Goal: Information Seeking & Learning: Learn about a topic

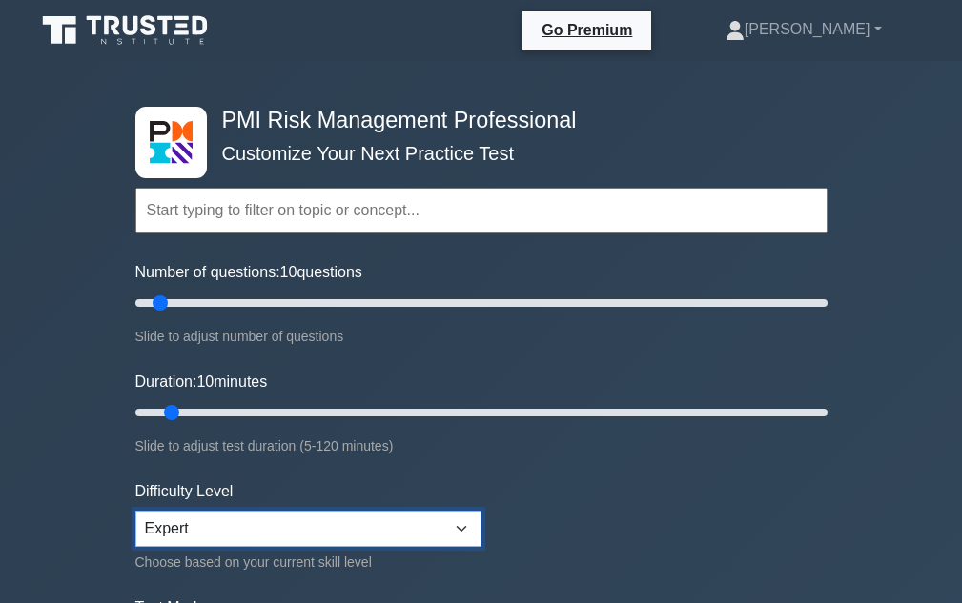
click at [278, 543] on select "Beginner Intermediate Expert" at bounding box center [308, 529] width 346 height 36
click at [135, 511] on select "Beginner Intermediate Expert" at bounding box center [308, 529] width 346 height 36
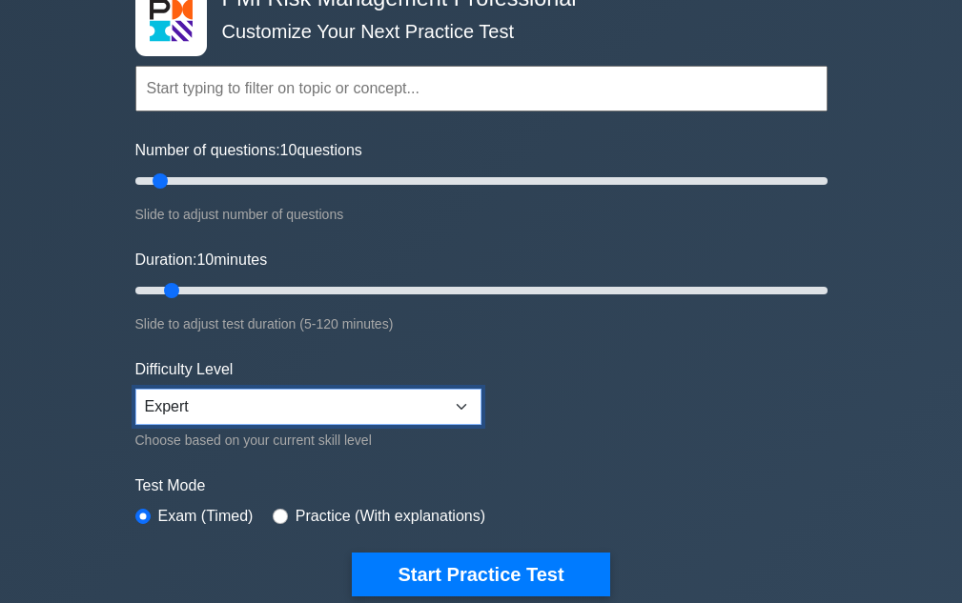
scroll to position [286, 0]
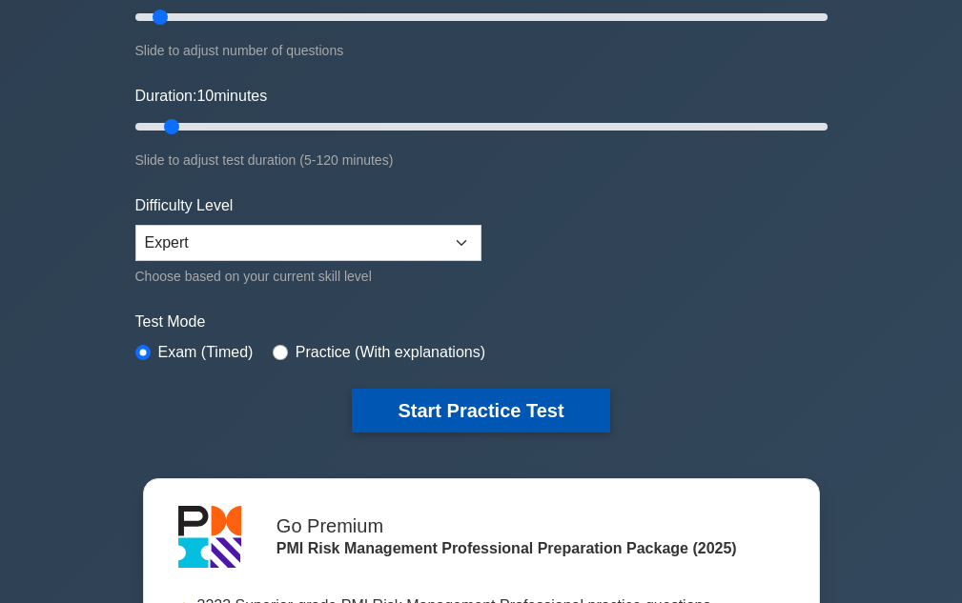
click at [478, 414] on button "Start Practice Test" at bounding box center [480, 411] width 257 height 44
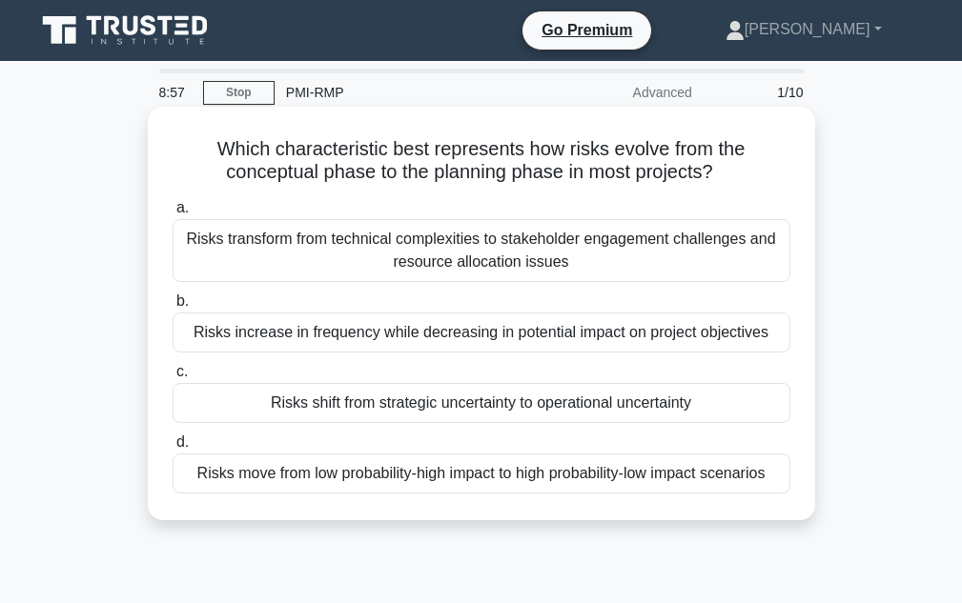
click at [469, 254] on div "Risks transform from technical complexities to stakeholder engagement challenge…" at bounding box center [482, 250] width 618 height 63
click at [173, 214] on input "a. Risks transform from technical complexities to stakeholder engagement challe…" at bounding box center [173, 208] width 0 height 12
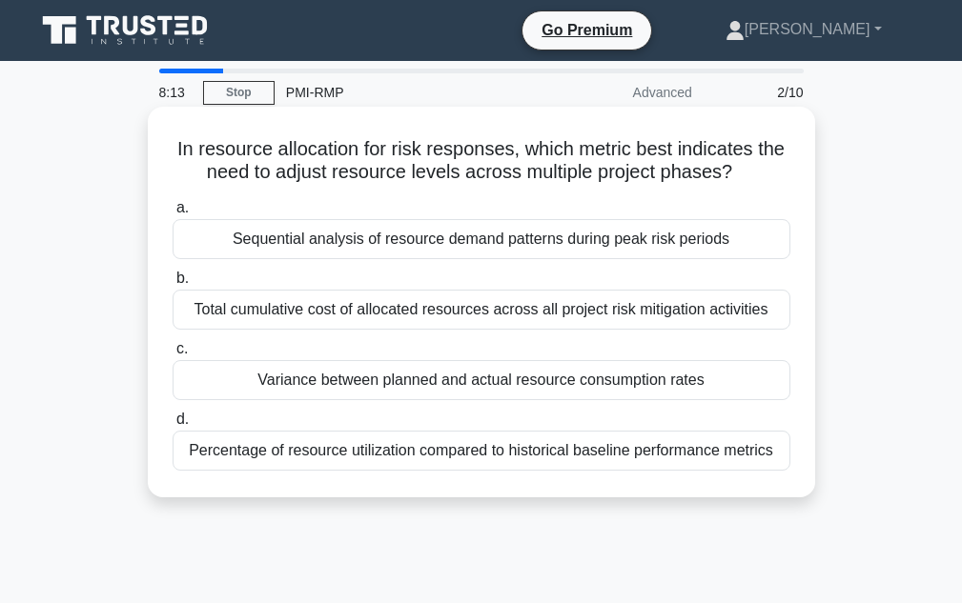
click at [554, 390] on div "Variance between planned and actual resource consumption rates" at bounding box center [482, 380] width 618 height 40
click at [173, 356] on input "c. Variance between planned and actual resource consumption rates" at bounding box center [173, 349] width 0 height 12
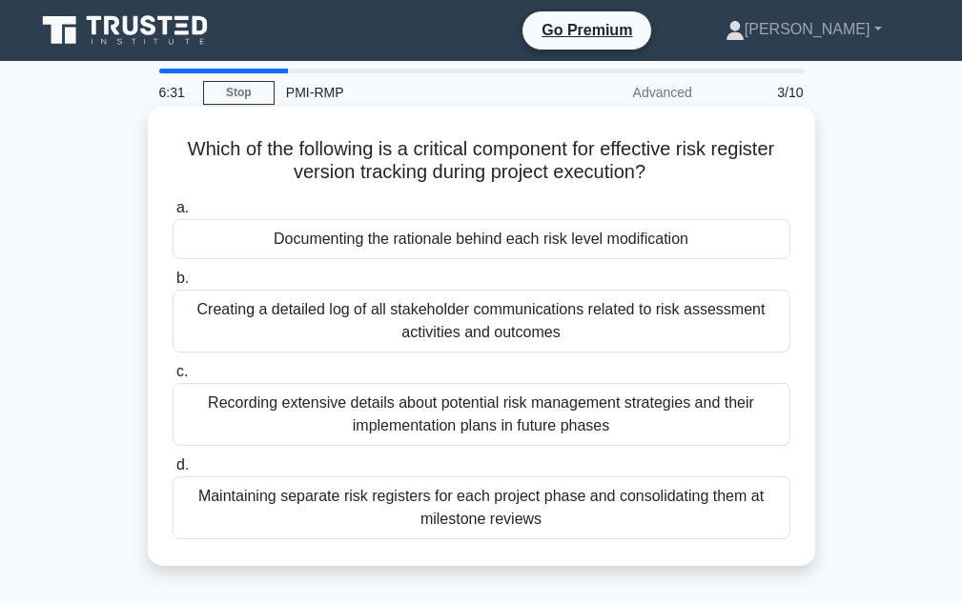
click at [583, 511] on div "Maintaining separate risk registers for each project phase and consolidating th…" at bounding box center [482, 508] width 618 height 63
click at [173, 472] on input "d. Maintaining separate risk registers for each project phase and consolidating…" at bounding box center [173, 465] width 0 height 12
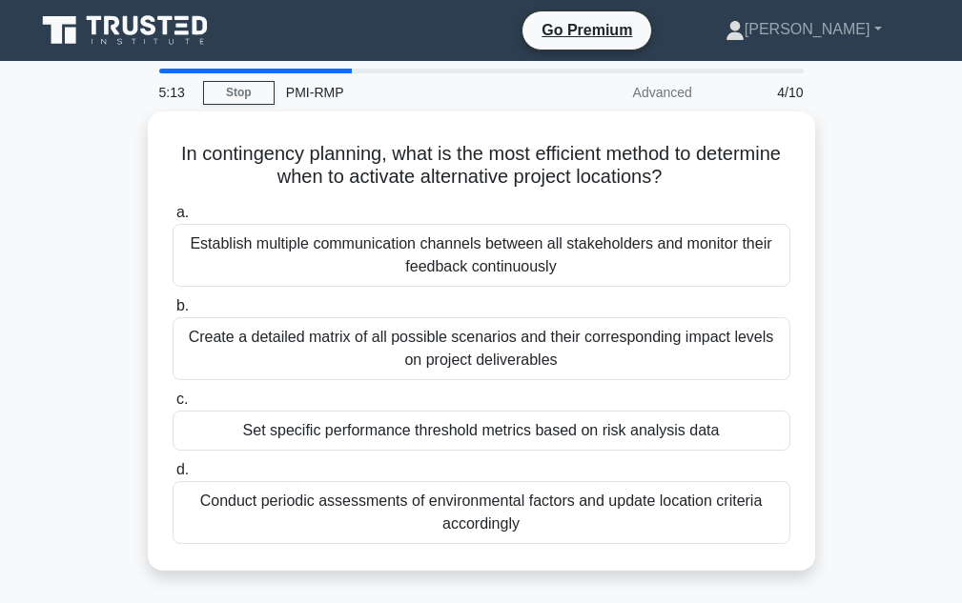
click at [583, 508] on div "Conduct periodic assessments of environmental factors and update location crite…" at bounding box center [482, 512] width 618 height 63
click at [173, 477] on input "d. Conduct periodic assessments of environmental factors and update location cr…" at bounding box center [173, 470] width 0 height 12
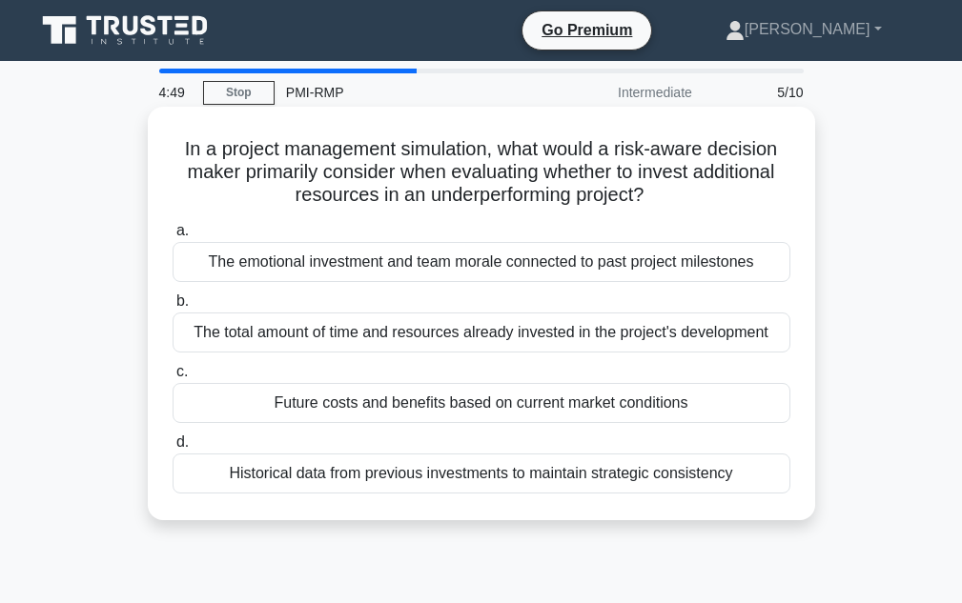
click at [371, 397] on div "Future costs and benefits based on current market conditions" at bounding box center [482, 403] width 618 height 40
click at [173, 378] on input "c. Future costs and benefits based on current market conditions" at bounding box center [173, 372] width 0 height 12
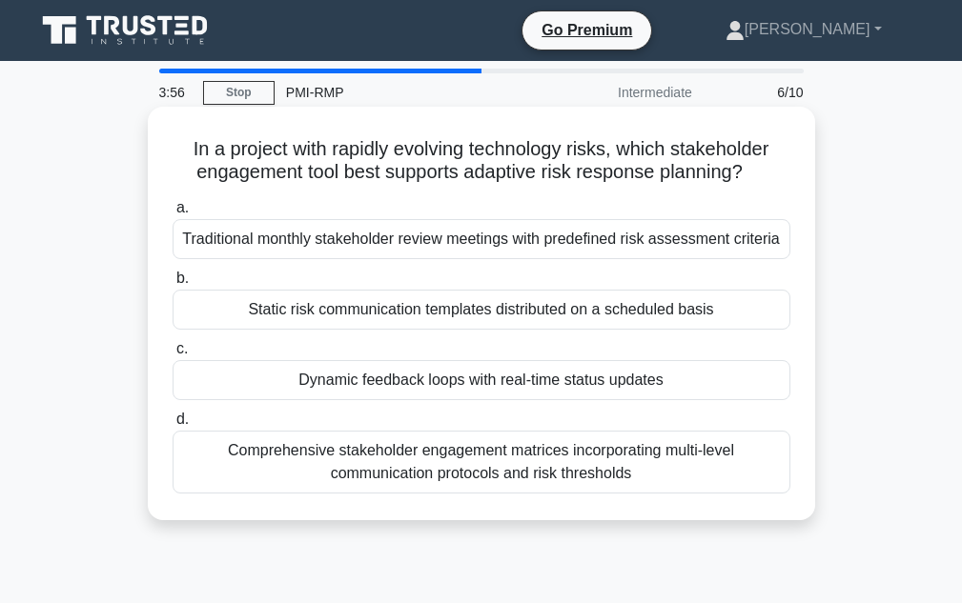
click at [398, 457] on div "Comprehensive stakeholder engagement matrices incorporating multi-level communi…" at bounding box center [482, 462] width 618 height 63
click at [173, 426] on input "d. Comprehensive stakeholder engagement matrices incorporating multi-level comm…" at bounding box center [173, 420] width 0 height 12
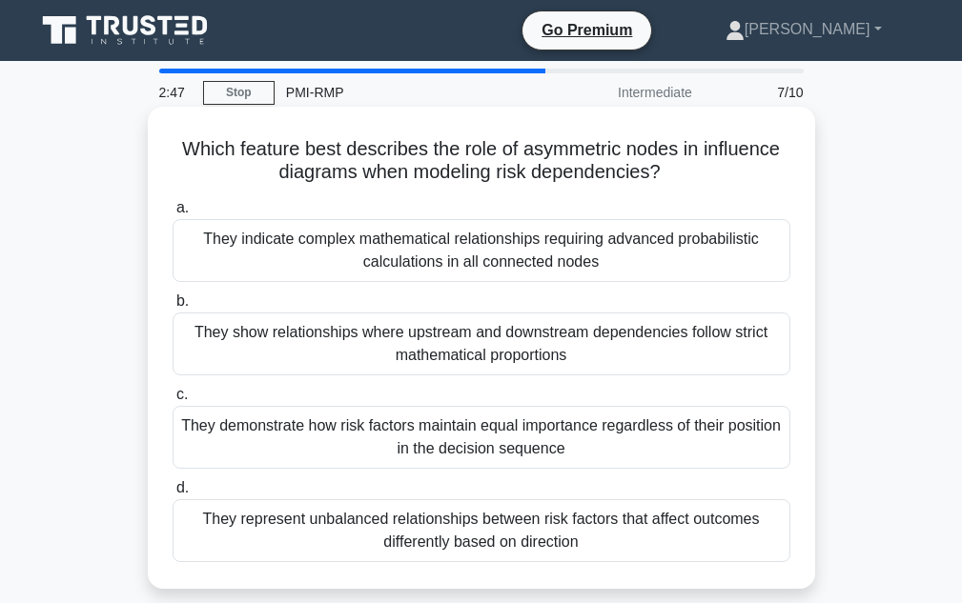
click at [572, 541] on div "They represent unbalanced relationships between risk factors that affect outcom…" at bounding box center [482, 530] width 618 height 63
click at [173, 495] on input "d. They represent unbalanced relationships between risk factors that affect out…" at bounding box center [173, 488] width 0 height 12
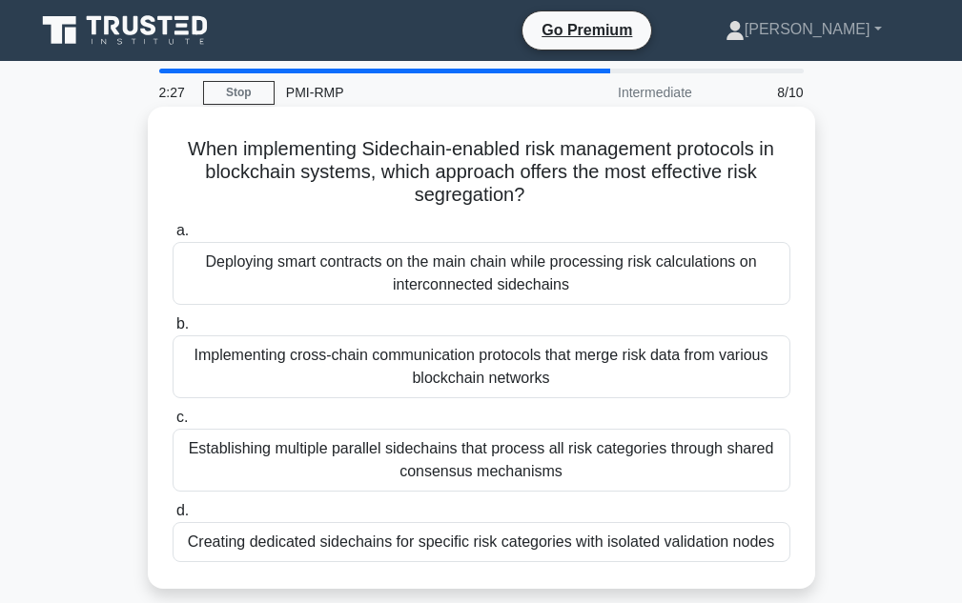
click at [412, 364] on div "Implementing cross-chain communication protocols that merge risk data from vari…" at bounding box center [482, 367] width 618 height 63
click at [173, 331] on input "b. Implementing cross-chain communication protocols that merge risk data from v…" at bounding box center [173, 324] width 0 height 12
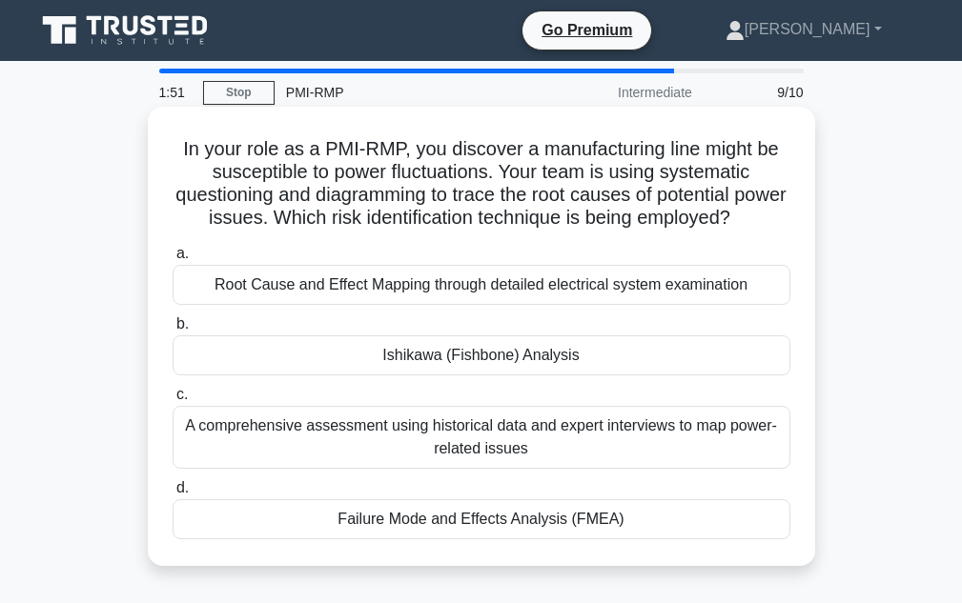
click at [466, 376] on div "Ishikawa (Fishbone) Analysis" at bounding box center [482, 356] width 618 height 40
click at [173, 331] on input "[PERSON_NAME] (Fishbone) Analysis" at bounding box center [173, 324] width 0 height 12
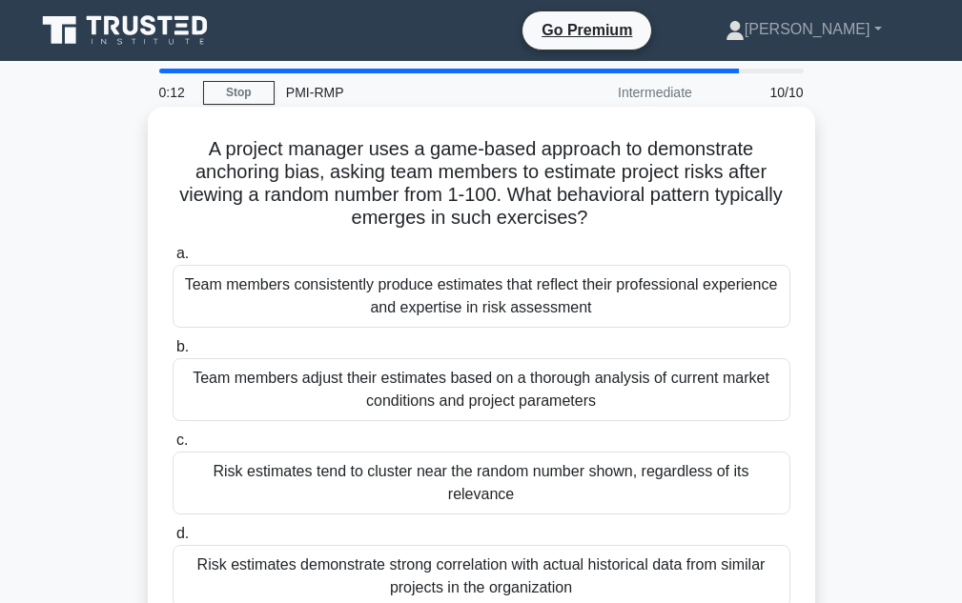
click at [398, 395] on div "Team members adjust their estimates based on a thorough analysis of current mar…" at bounding box center [482, 389] width 618 height 63
click at [173, 354] on input "b. Team members adjust their estimates based on a thorough analysis of current …" at bounding box center [173, 347] width 0 height 12
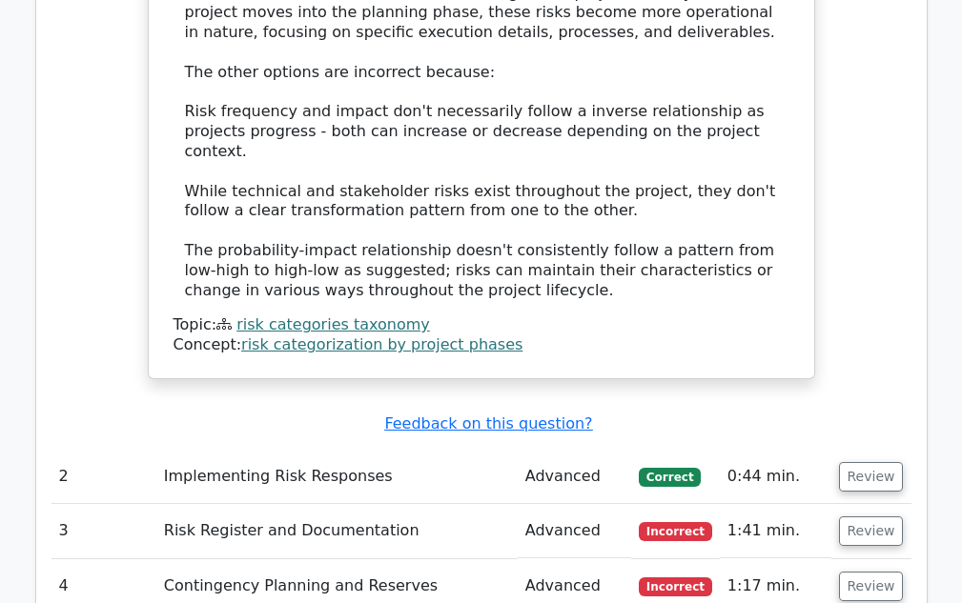
scroll to position [2446, 0]
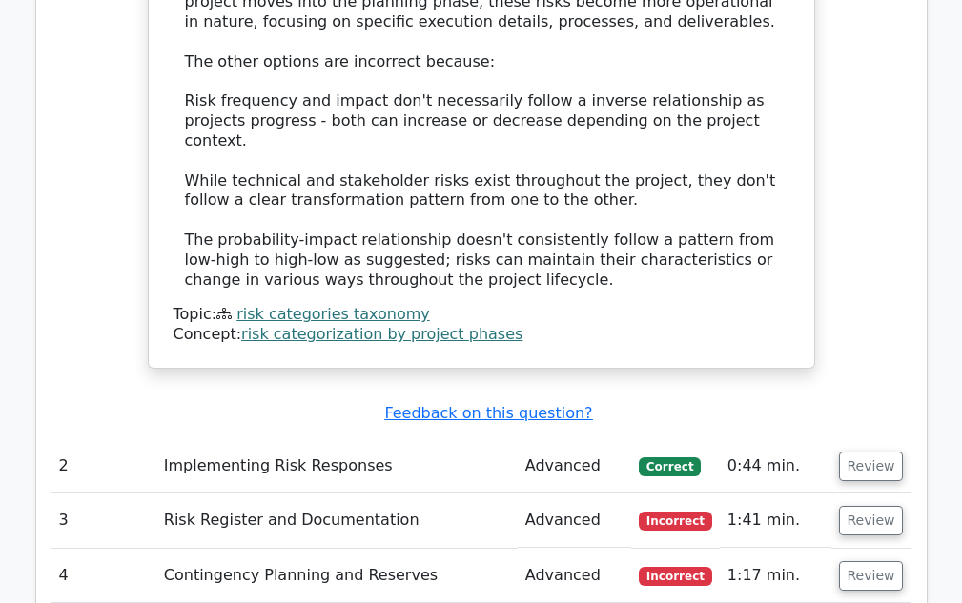
click at [349, 325] on link "risk categorization by project phases" at bounding box center [381, 334] width 281 height 18
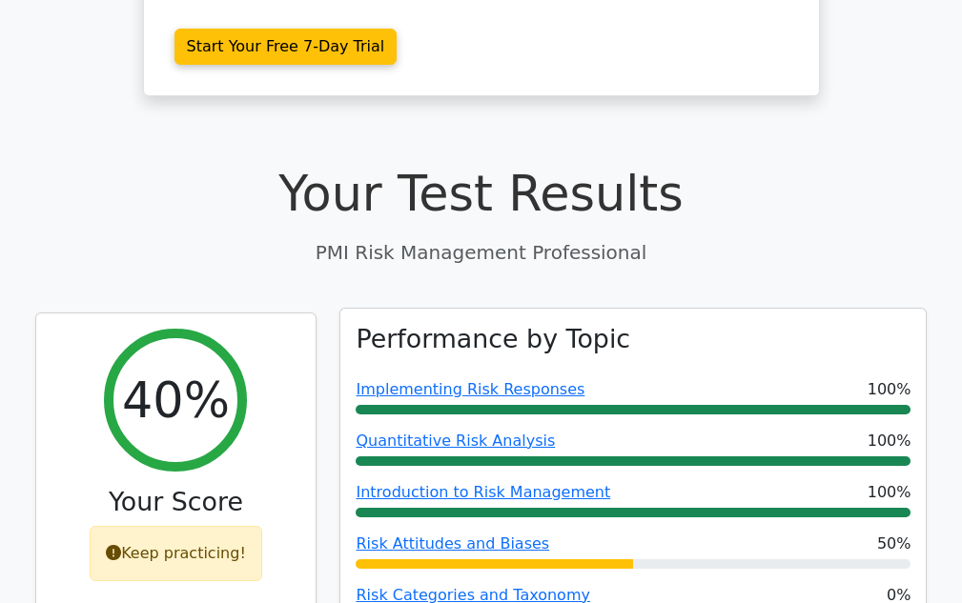
scroll to position [763, 0]
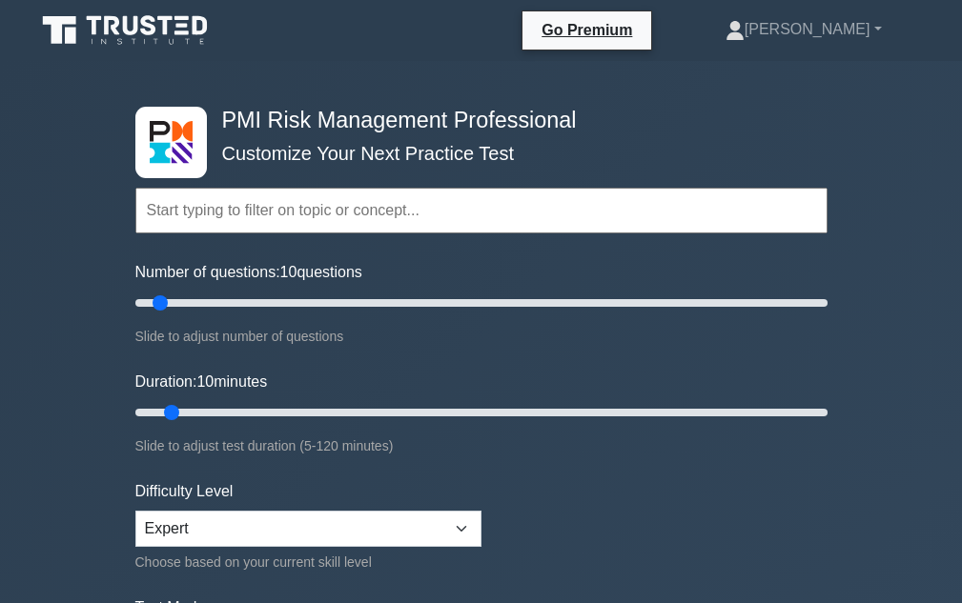
click at [400, 210] on input "text" at bounding box center [481, 211] width 692 height 46
